Goal: Information Seeking & Learning: Understand process/instructions

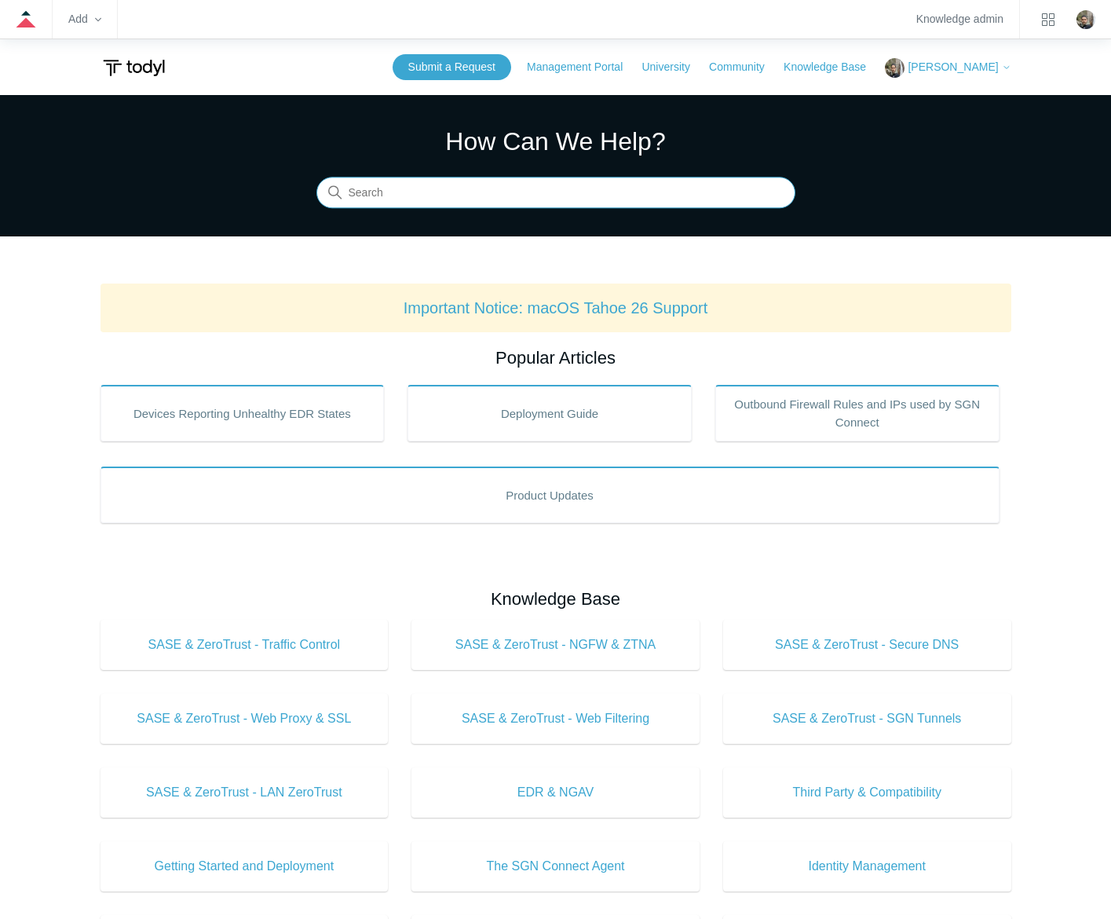
click at [436, 183] on input "Search" at bounding box center [555, 192] width 479 height 31
type input "reinstall"
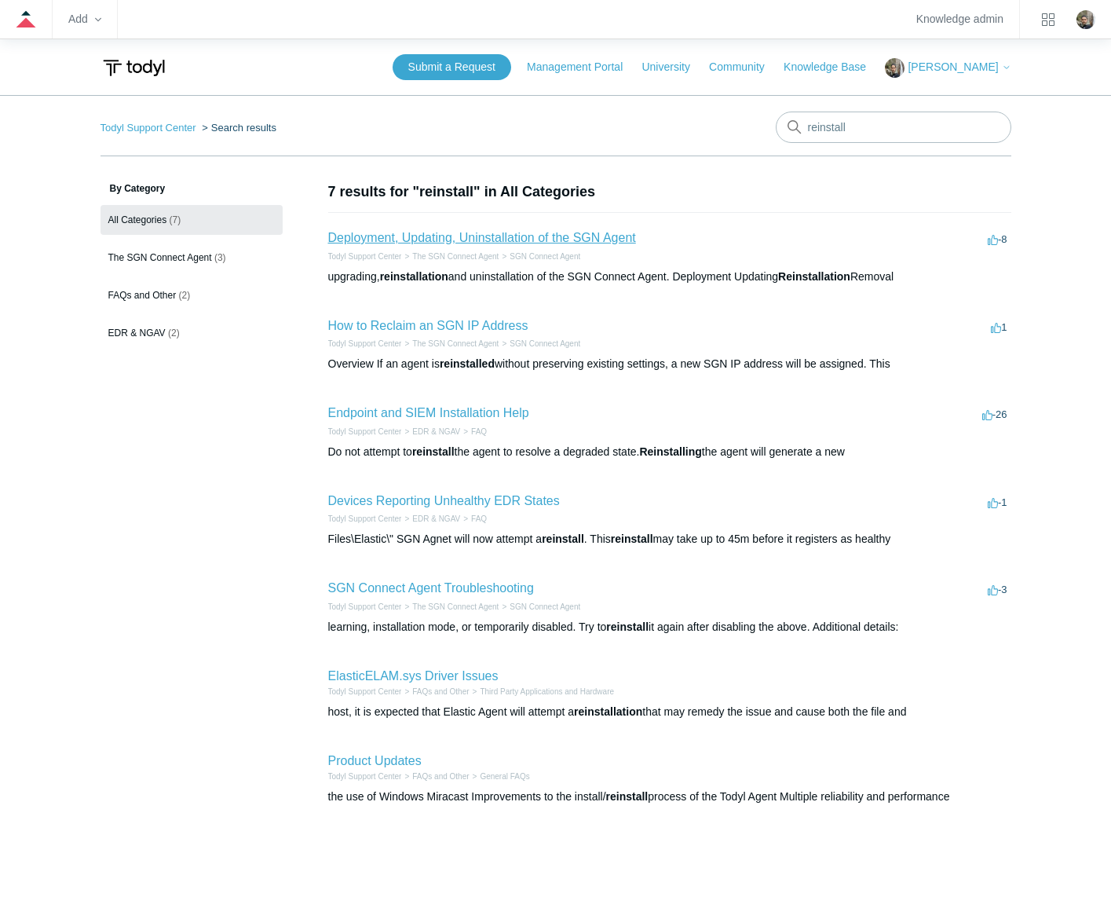
click at [472, 237] on link "Deployment, Updating, Uninstallation of the SGN Agent" at bounding box center [482, 237] width 308 height 13
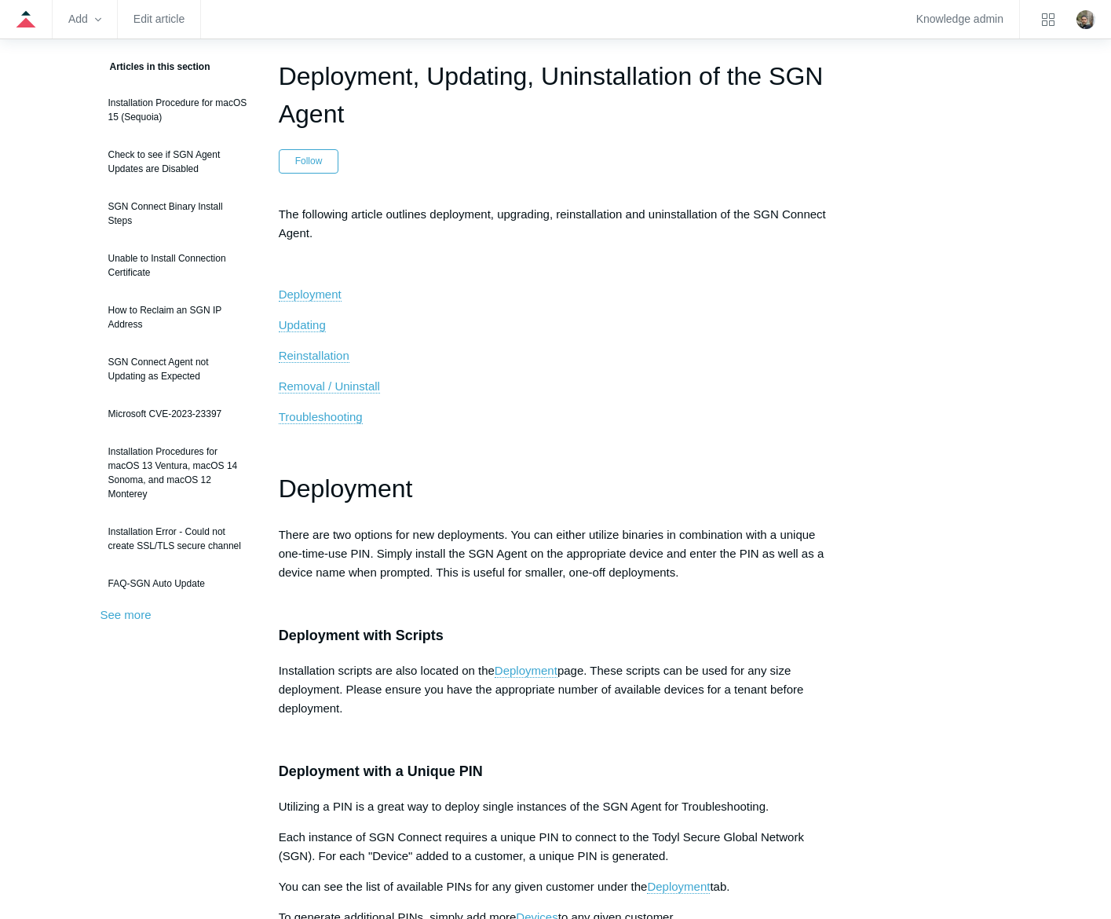
scroll to position [471, 0]
